Goal: Find specific page/section: Find specific page/section

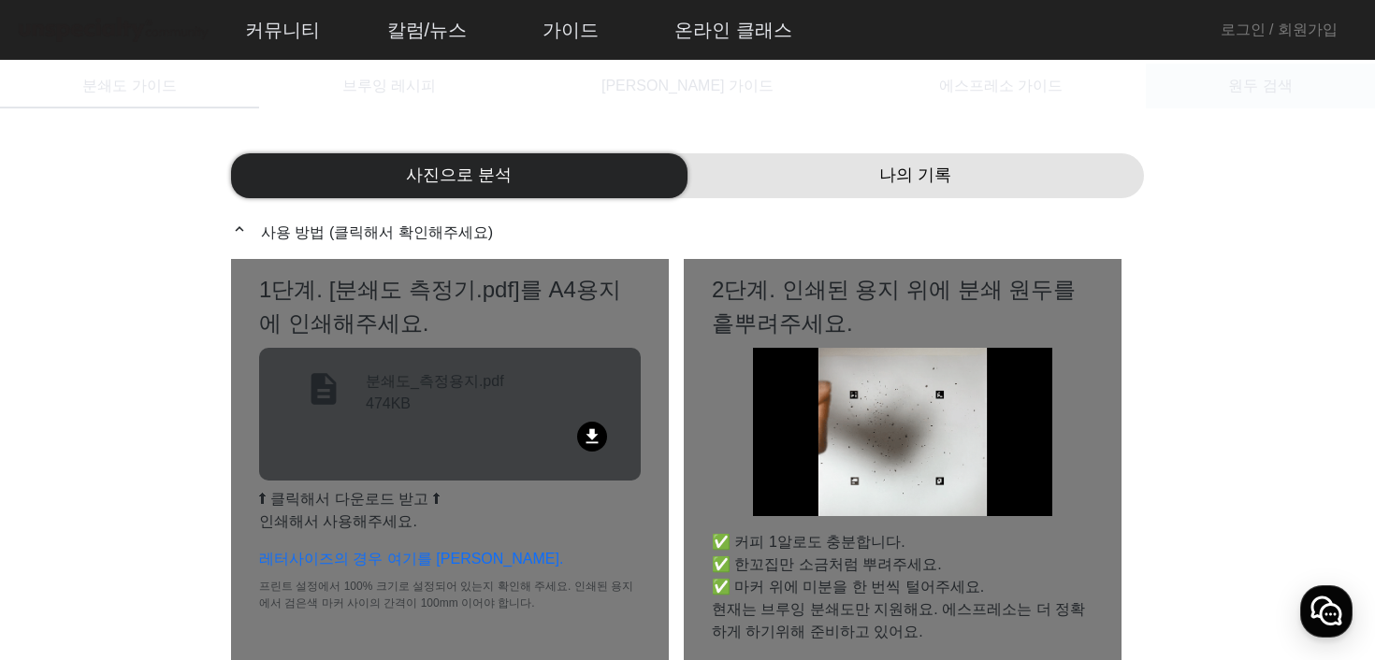
click at [1242, 80] on span "원두 검색" at bounding box center [1260, 86] width 64 height 15
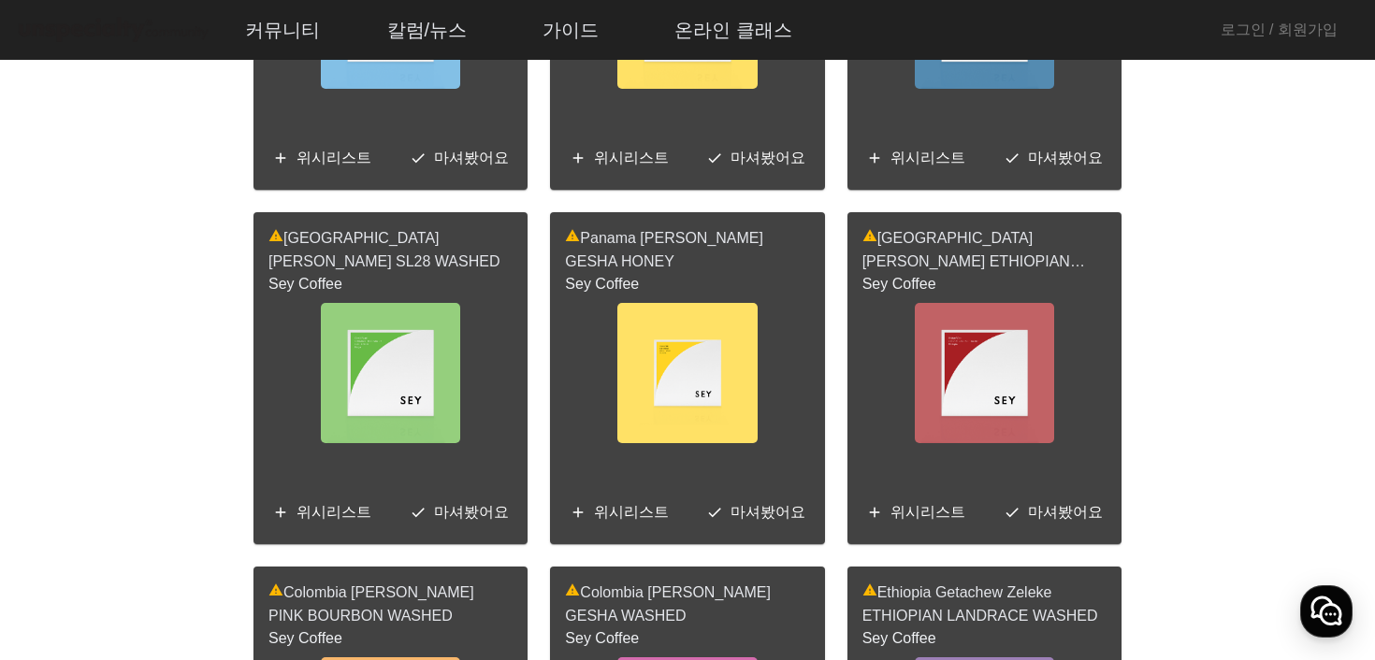
scroll to position [1832, 0]
